Goal: Task Accomplishment & Management: Use online tool/utility

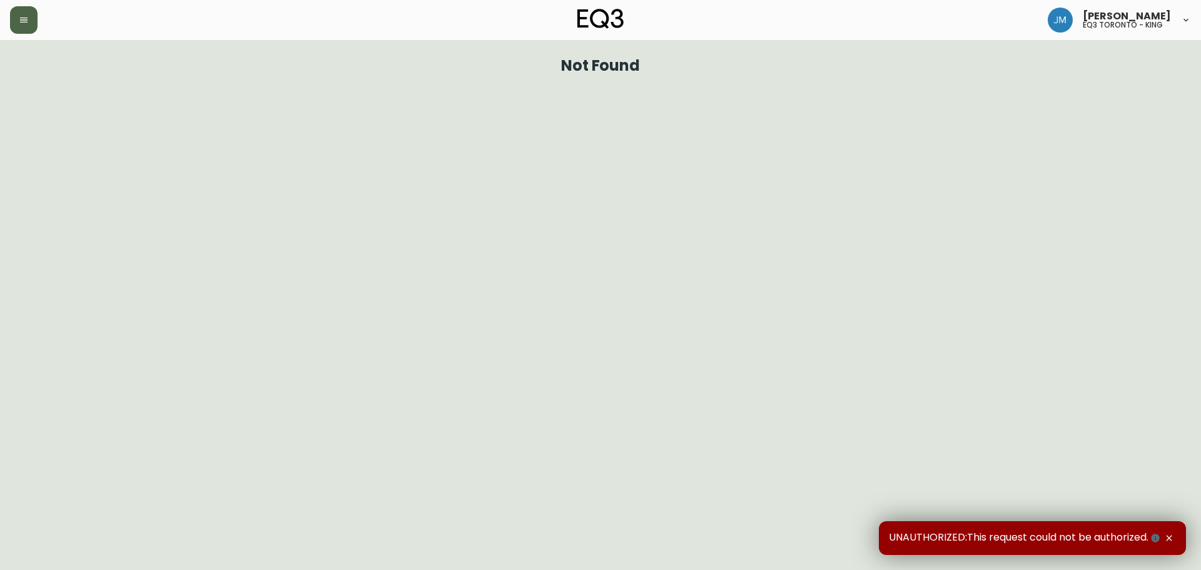
click at [23, 24] on icon "button" at bounding box center [24, 20] width 10 height 10
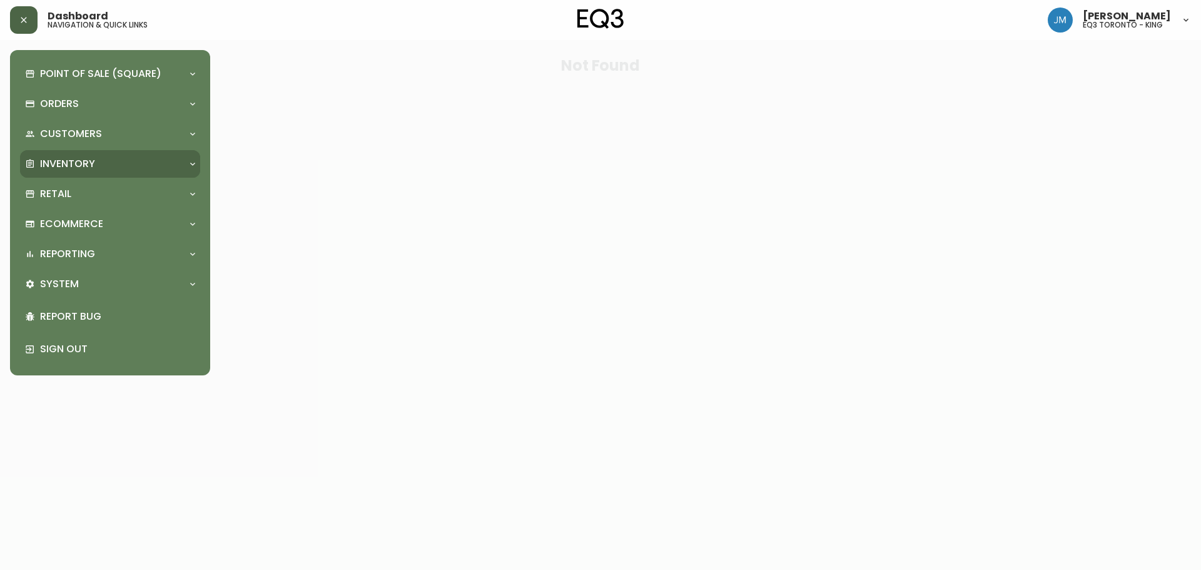
click at [53, 161] on p "Inventory" at bounding box center [67, 164] width 55 height 14
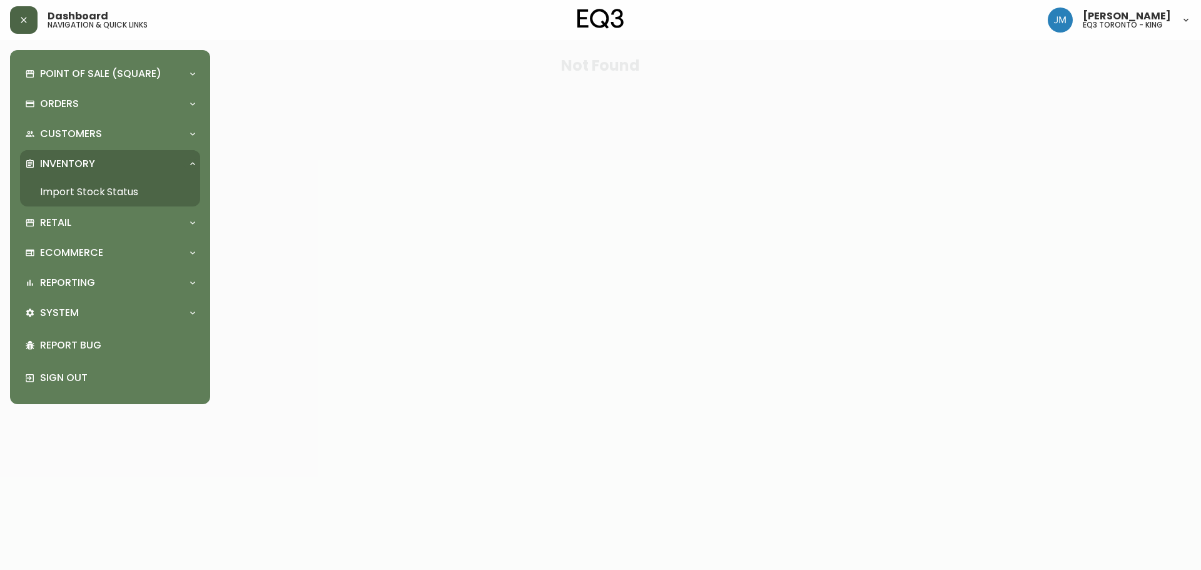
click at [101, 188] on link "Import Stock Status" at bounding box center [110, 192] width 180 height 29
